Goal: Transaction & Acquisition: Book appointment/travel/reservation

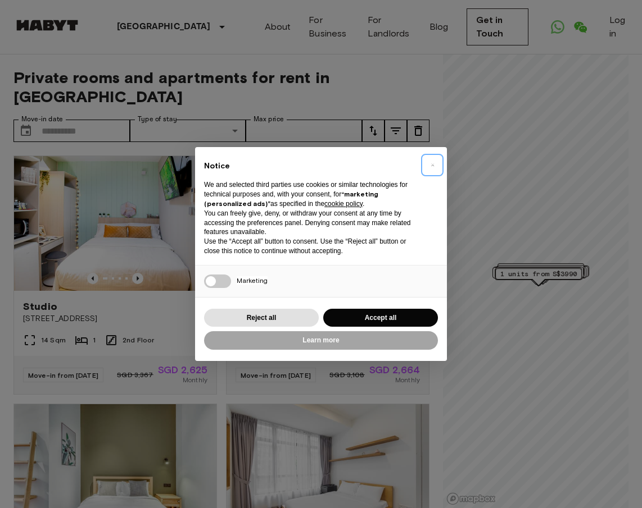
click at [435, 166] on button "×" at bounding box center [432, 165] width 18 height 18
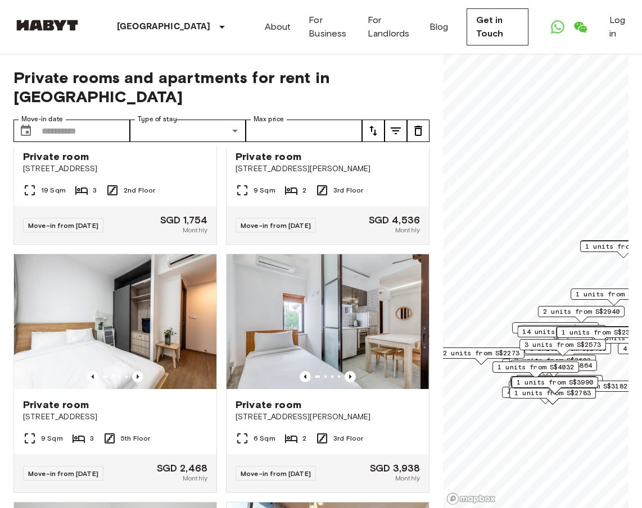
scroll to position [2393, 0]
type input "**********"
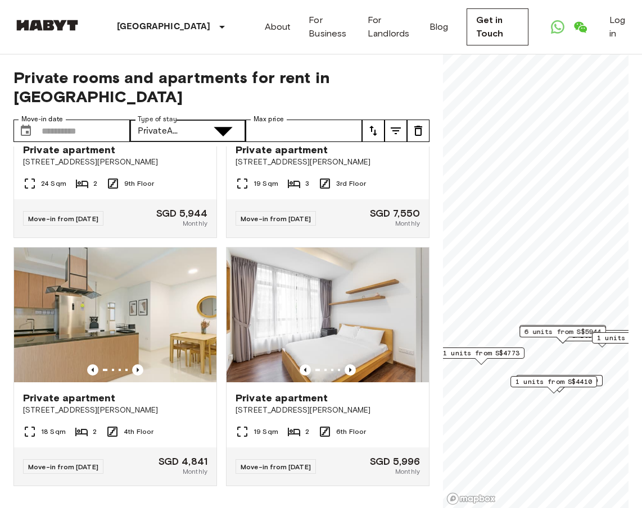
scroll to position [1884, 0]
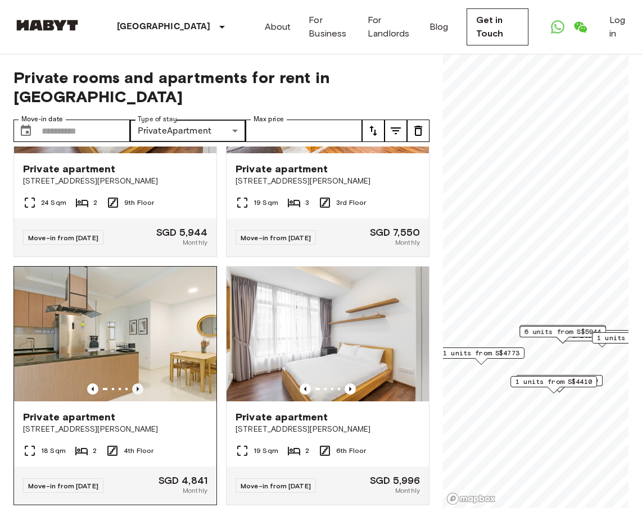
click at [139, 384] on icon "Previous image" at bounding box center [137, 389] width 11 height 11
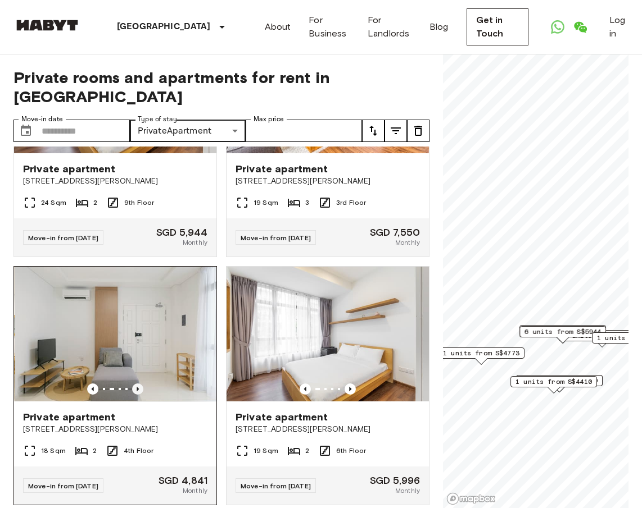
click at [139, 384] on icon "Previous image" at bounding box center [137, 389] width 11 height 11
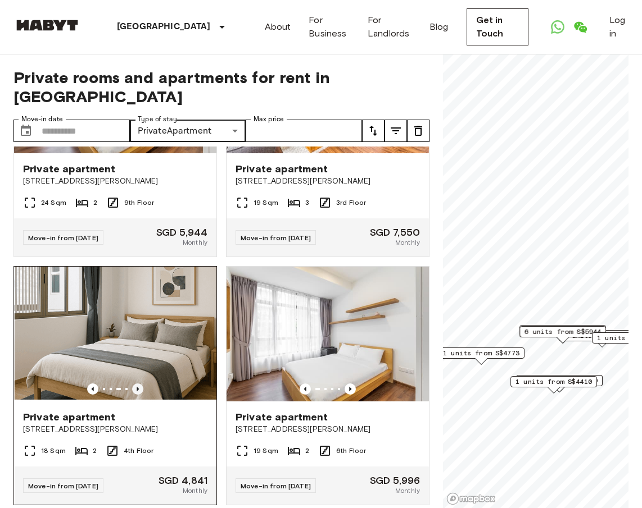
click at [139, 384] on icon "Previous image" at bounding box center [137, 389] width 11 height 11
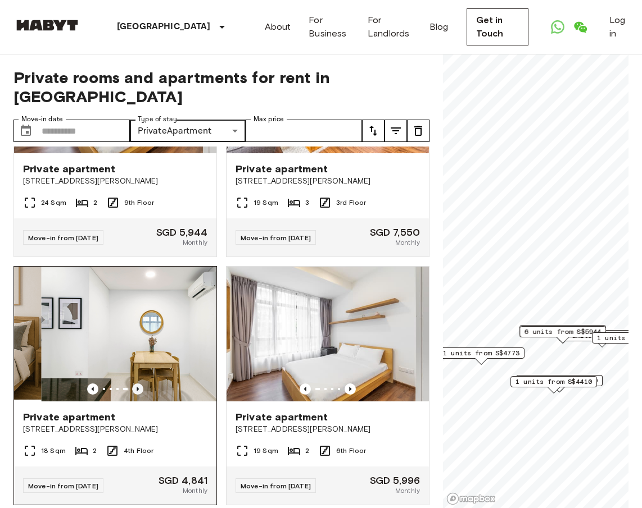
click at [139, 384] on icon "Previous image" at bounding box center [137, 389] width 11 height 11
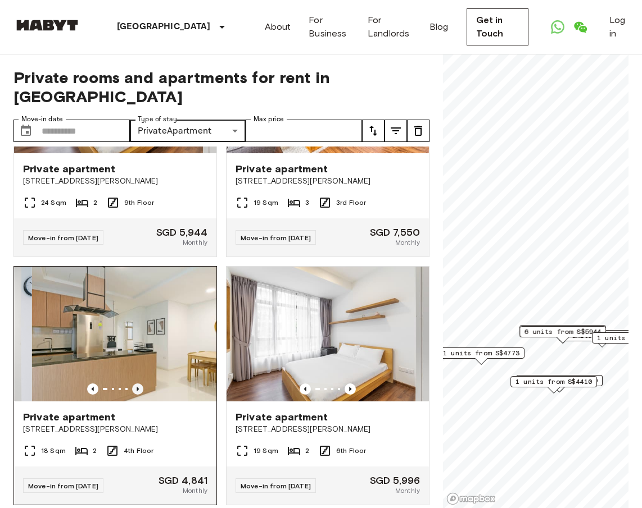
click at [139, 384] on icon "Previous image" at bounding box center [137, 389] width 11 height 11
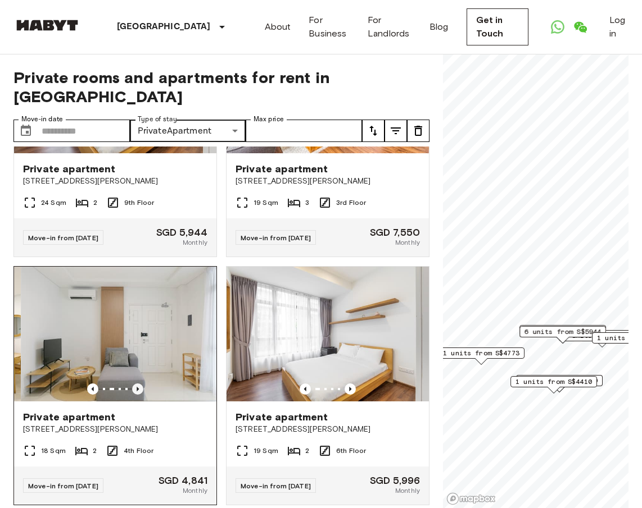
click at [139, 384] on icon "Previous image" at bounding box center [137, 389] width 11 height 11
